Goal: Task Accomplishment & Management: Complete application form

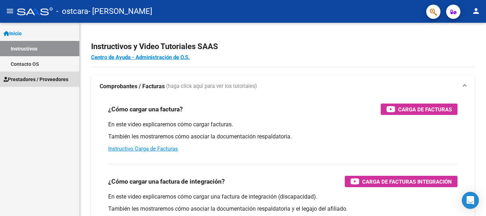
click at [30, 84] on link "Prestadores / Proveedores" at bounding box center [39, 79] width 79 height 15
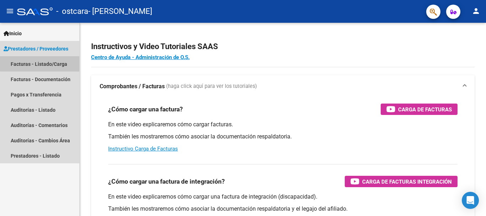
click at [52, 59] on link "Facturas - Listado/Carga" at bounding box center [39, 63] width 79 height 15
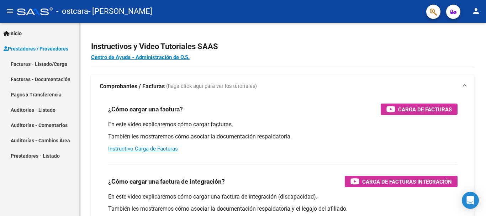
click at [50, 66] on link "Facturas - Listado/Carga" at bounding box center [39, 63] width 79 height 15
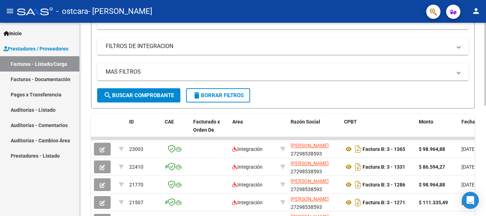
scroll to position [106, 0]
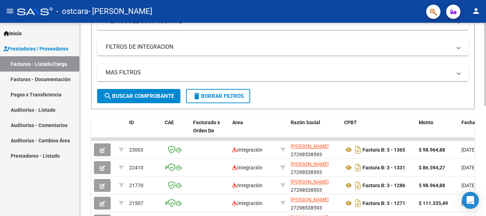
click at [480, 93] on div "Video tutorial PRESTADORES -> Listado de CPBTs Emitidos por Prestadores / Prove…" at bounding box center [284, 139] width 408 height 446
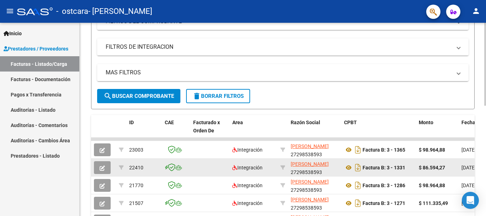
click at [157, 173] on datatable-body-cell "22410" at bounding box center [144, 167] width 36 height 17
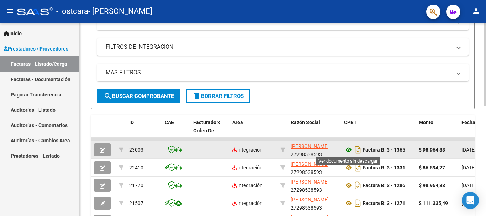
click at [346, 150] on icon at bounding box center [348, 150] width 9 height 9
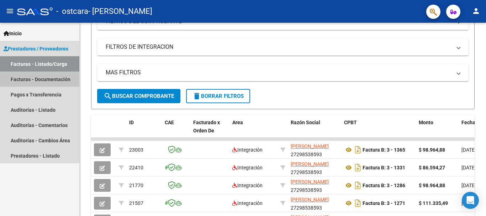
click at [46, 77] on link "Facturas - Documentación" at bounding box center [39, 79] width 79 height 15
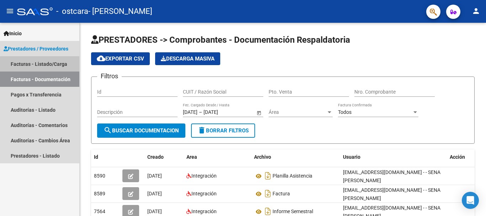
click at [52, 65] on link "Facturas - Listado/Carga" at bounding box center [39, 63] width 79 height 15
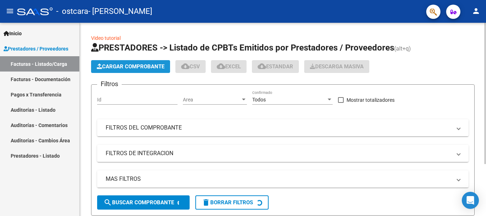
click at [129, 62] on button "Cargar Comprobante" at bounding box center [130, 66] width 79 height 13
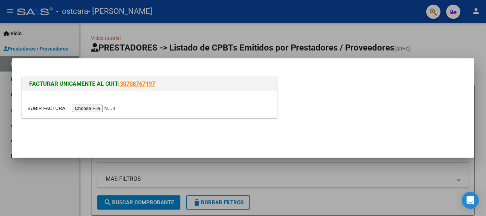
click at [98, 107] on input "file" at bounding box center [72, 108] width 90 height 7
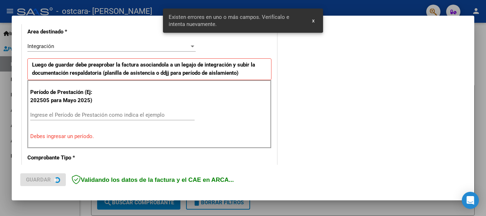
scroll to position [178, 0]
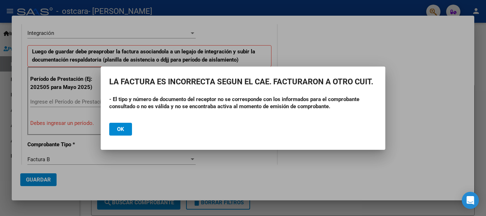
drag, startPoint x: 333, startPoint y: 105, endPoint x: 109, endPoint y: 80, distance: 225.9
click at [109, 80] on mat-dialog-container "LA FACTURA ES INCORRECTA SEGUN EL CAE. FACTURARON A OTRO CUIT. - El tipo y núme…" at bounding box center [243, 108] width 285 height 83
copy app-popup "LA FACTURA ES INCORRECTA SEGUN EL CAE. FACTURARON A OTRO CUIT. - El tipo y núme…"
click at [128, 130] on button "Ok" at bounding box center [120, 129] width 23 height 13
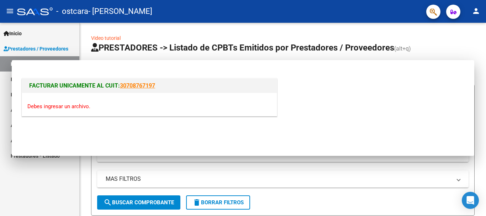
scroll to position [0, 0]
